Goal: Download file/media

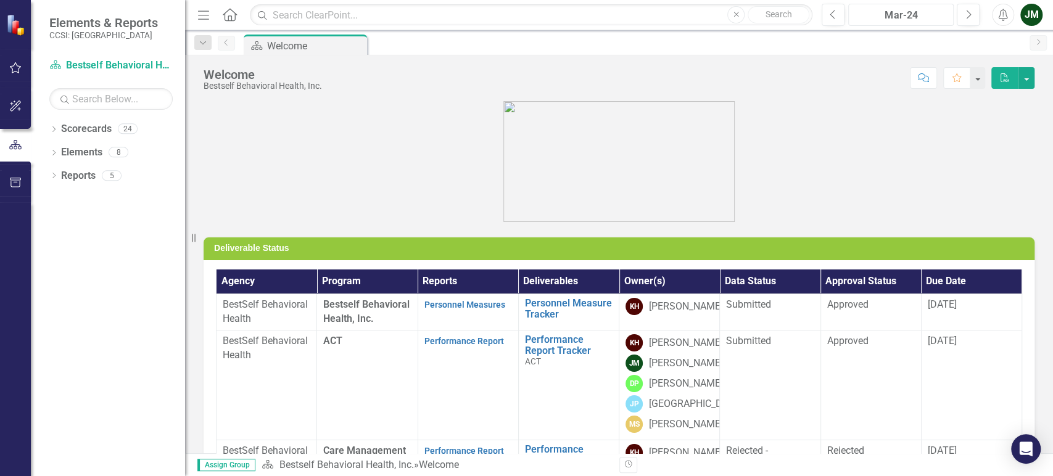
click at [908, 14] on div "Mar-24" at bounding box center [901, 15] width 97 height 15
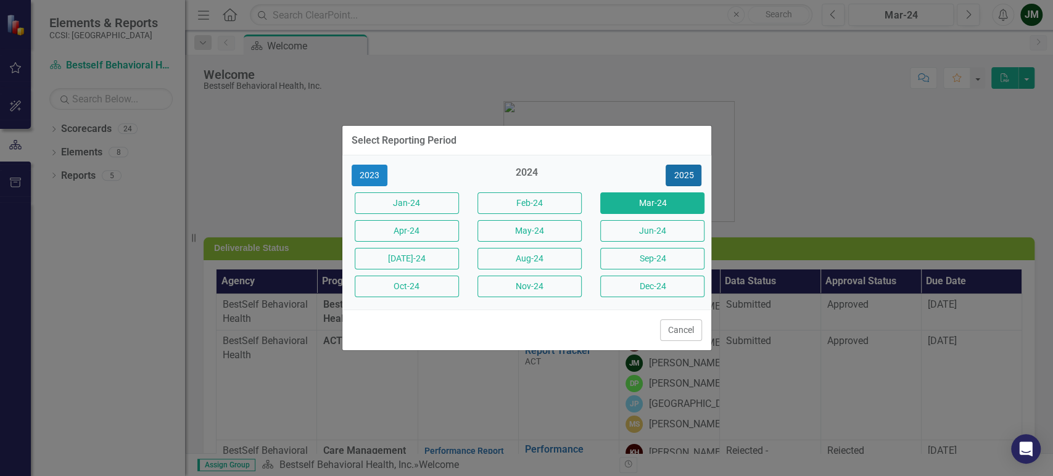
click at [682, 176] on button "2025" at bounding box center [684, 176] width 36 height 22
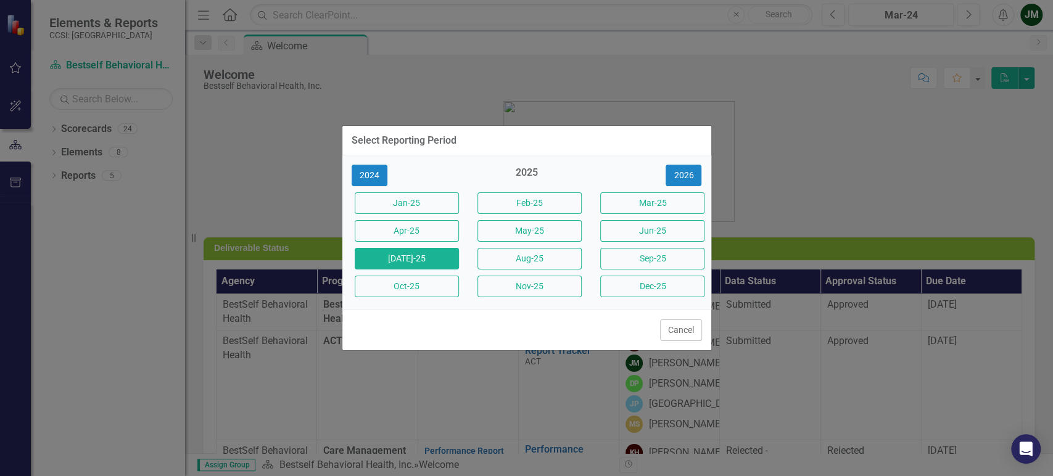
click at [423, 252] on button "[DATE]-25" at bounding box center [407, 259] width 104 height 22
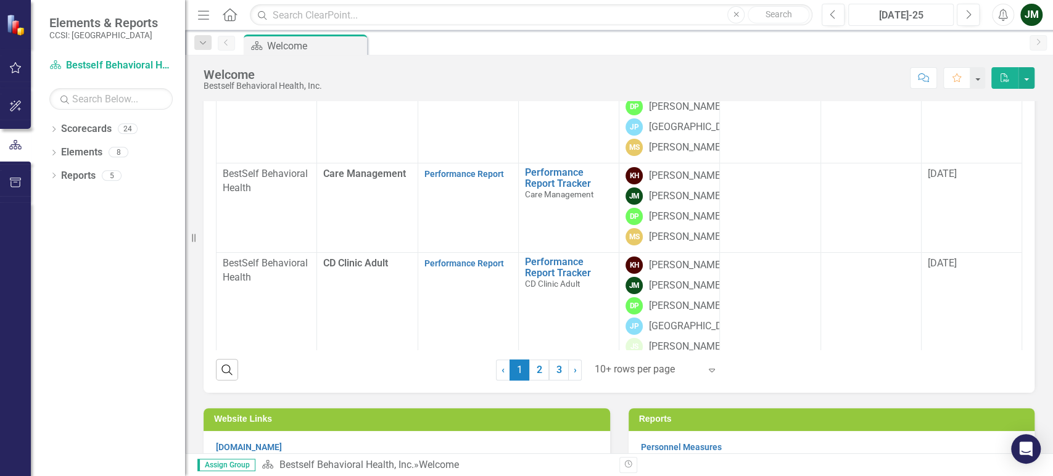
scroll to position [362, 0]
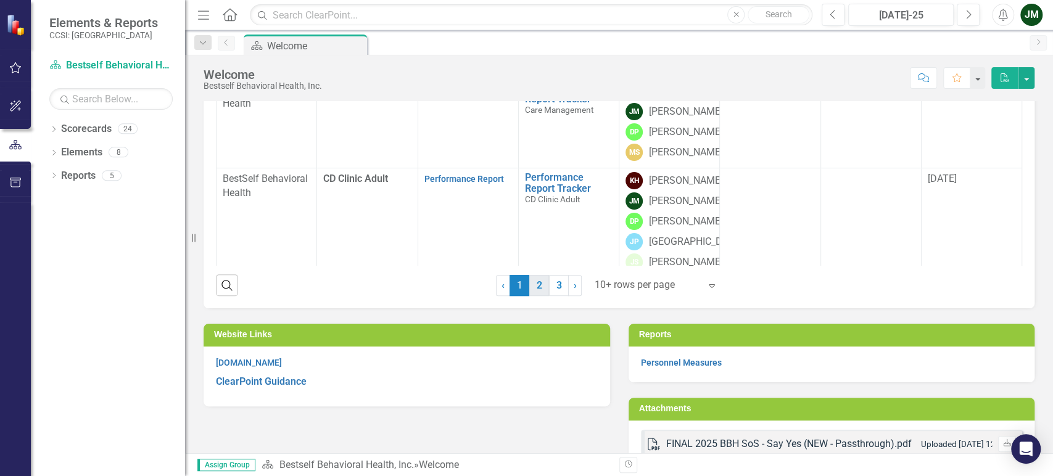
click at [536, 285] on link "2" at bounding box center [539, 285] width 20 height 21
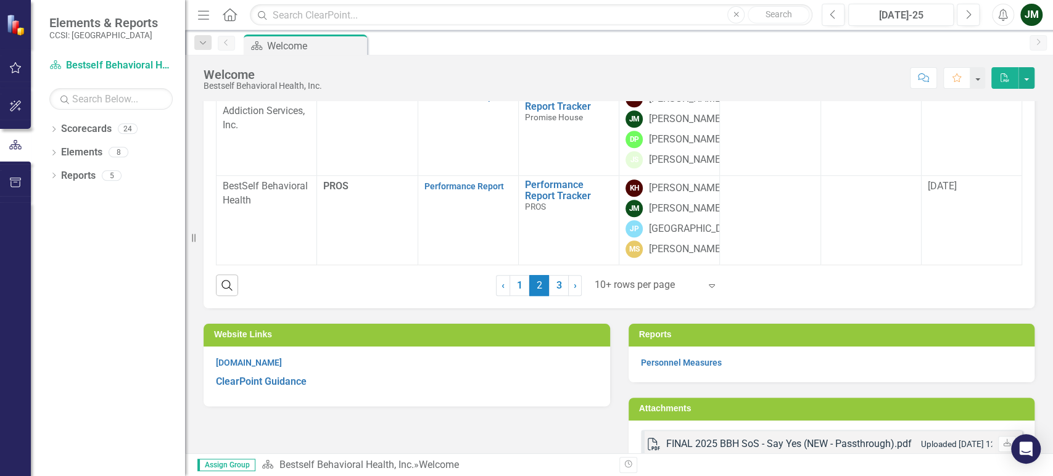
scroll to position [780, 0]
click at [550, 280] on link "3" at bounding box center [559, 285] width 20 height 21
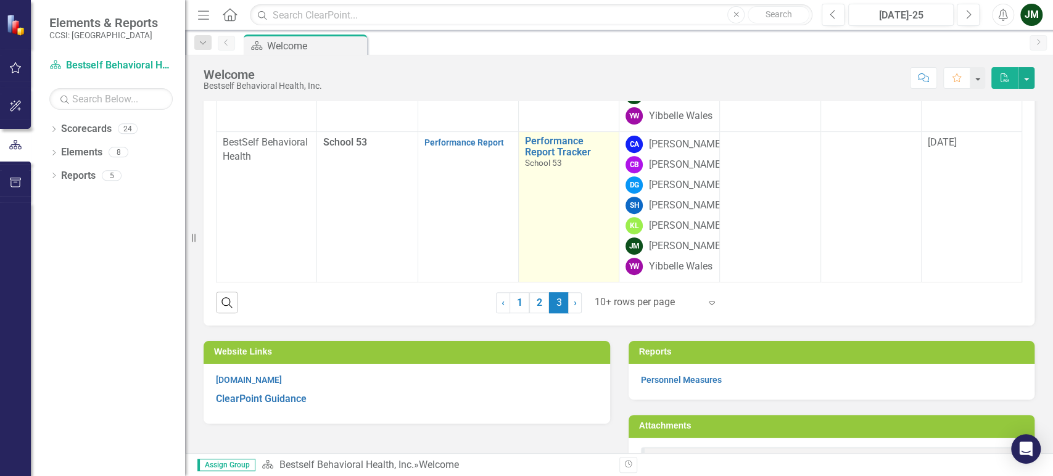
scroll to position [362, 0]
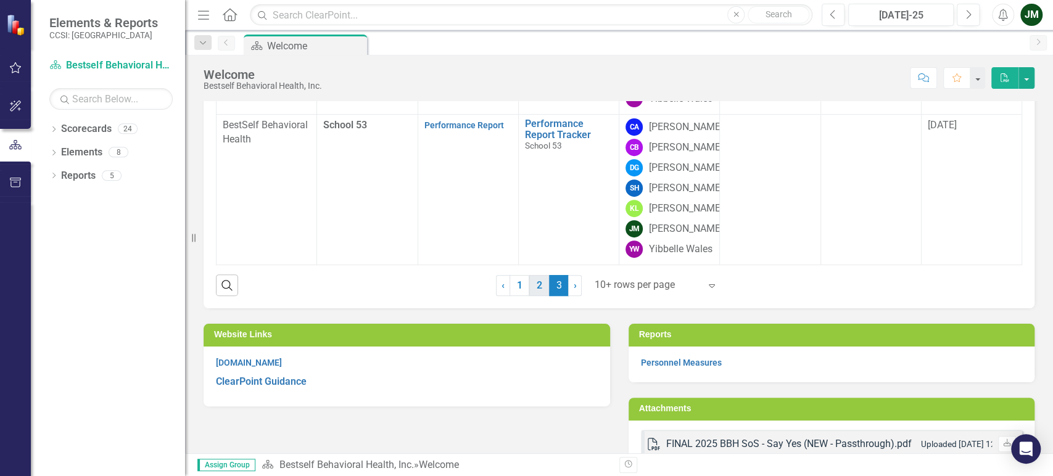
click at [539, 288] on link "2" at bounding box center [539, 285] width 20 height 21
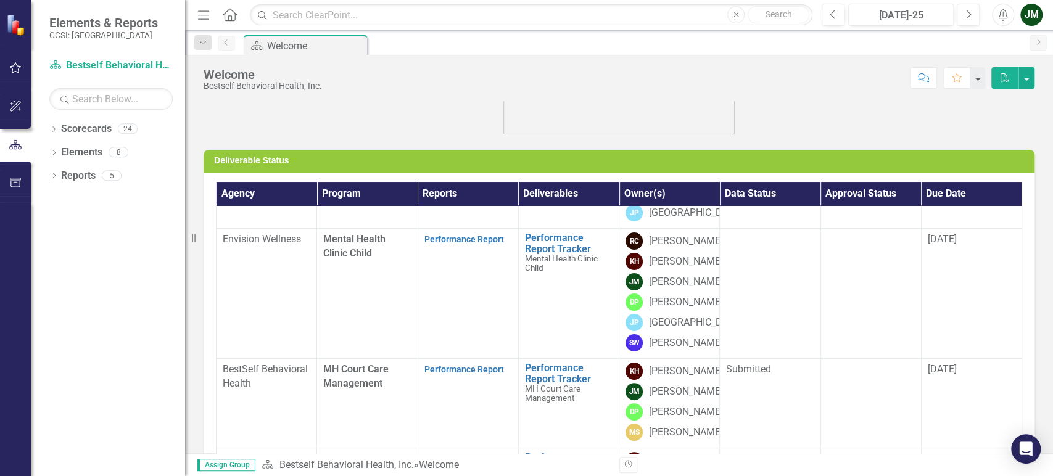
scroll to position [0, 0]
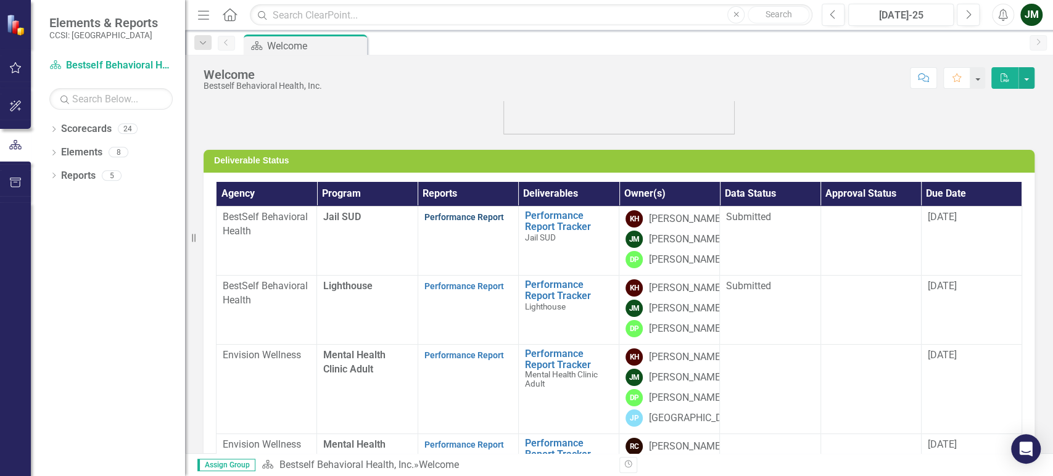
click at [480, 216] on link "Performance Report" at bounding box center [465, 217] width 80 height 10
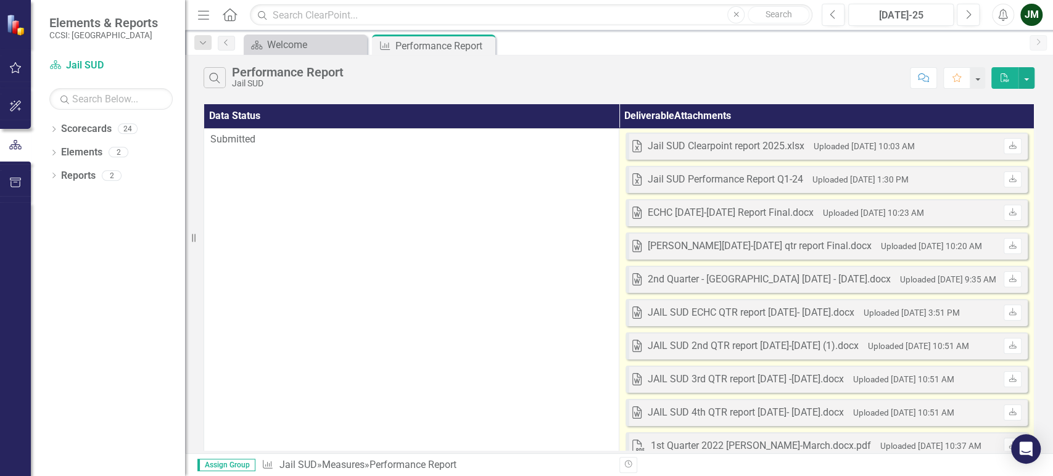
click at [758, 147] on div "Jail SUD Clearpoint report 2025.xlsx" at bounding box center [726, 146] width 157 height 14
click at [1014, 151] on link "Download" at bounding box center [1013, 146] width 18 height 16
